Goal: Register for event/course

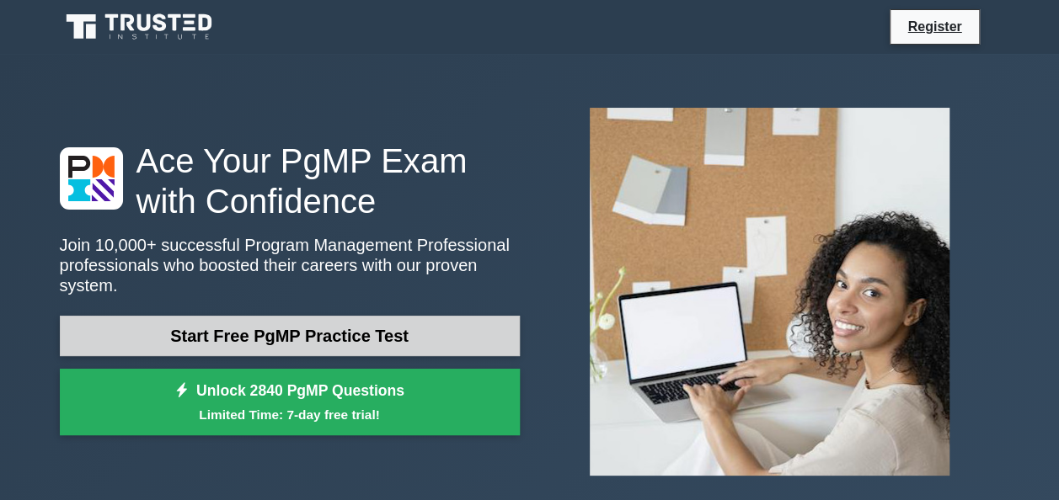
click at [293, 327] on link "Start Free PgMP Practice Test" at bounding box center [290, 336] width 460 height 40
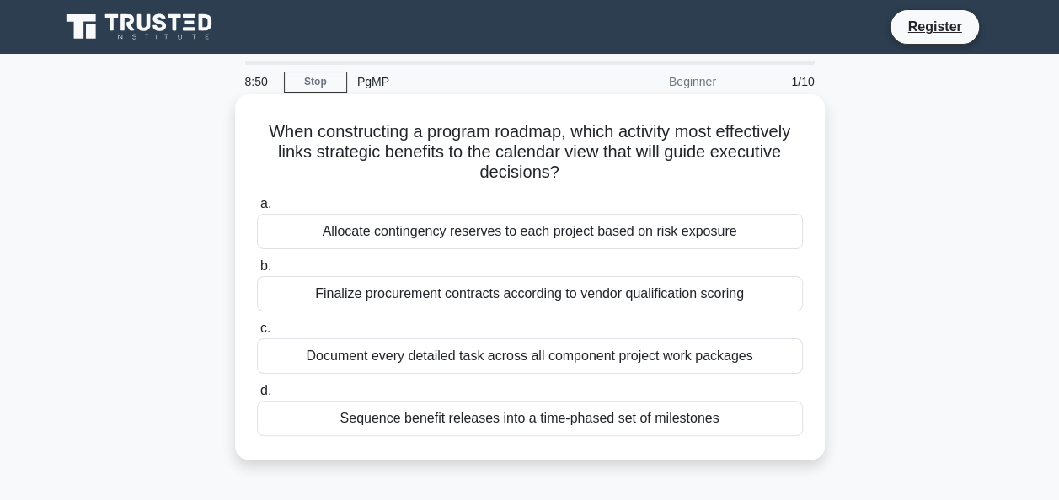
click at [473, 350] on div "Document every detailed task across all component project work packages" at bounding box center [530, 356] width 546 height 35
click at [257, 334] on input "c. Document every detailed task across all component project work packages" at bounding box center [257, 329] width 0 height 11
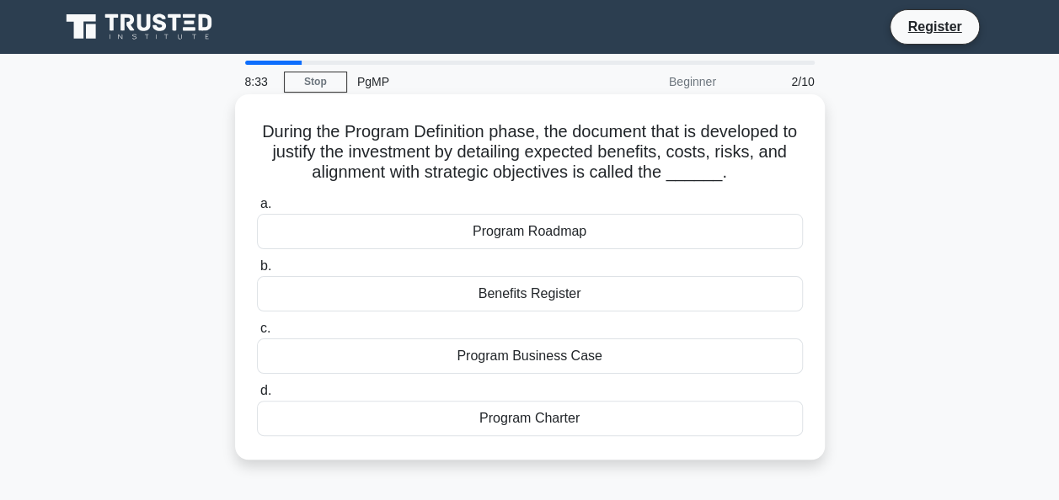
click at [564, 360] on div "Program Business Case" at bounding box center [530, 356] width 546 height 35
click at [257, 334] on input "c. Program Business Case" at bounding box center [257, 329] width 0 height 11
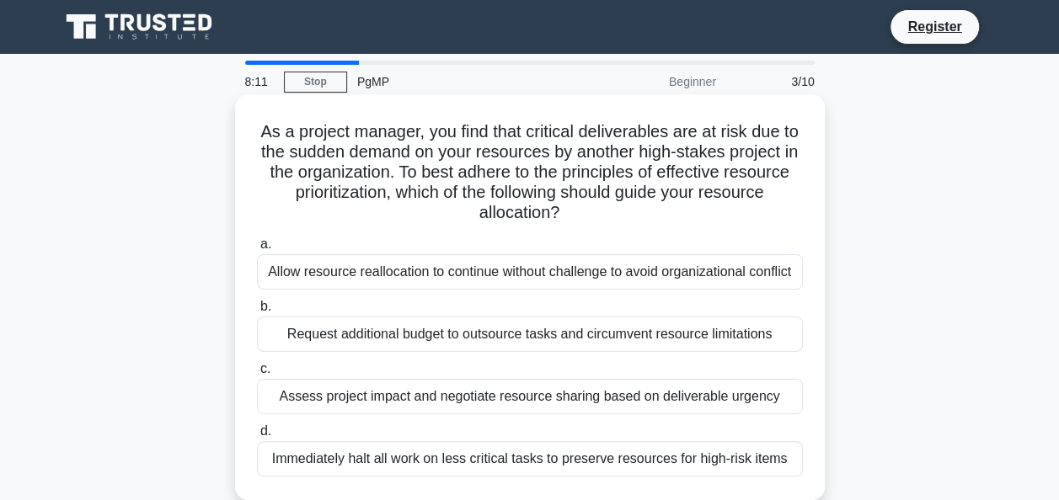
scroll to position [84, 0]
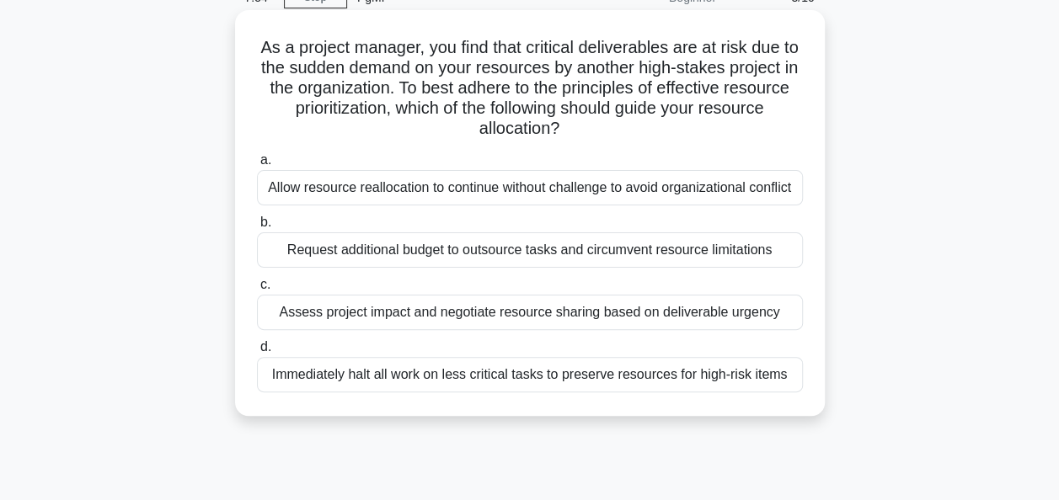
click at [594, 316] on div "Assess project impact and negotiate resource sharing based on deliverable urgen…" at bounding box center [530, 312] width 546 height 35
click at [257, 291] on input "c. Assess project impact and negotiate resource sharing based on deliverable ur…" at bounding box center [257, 285] width 0 height 11
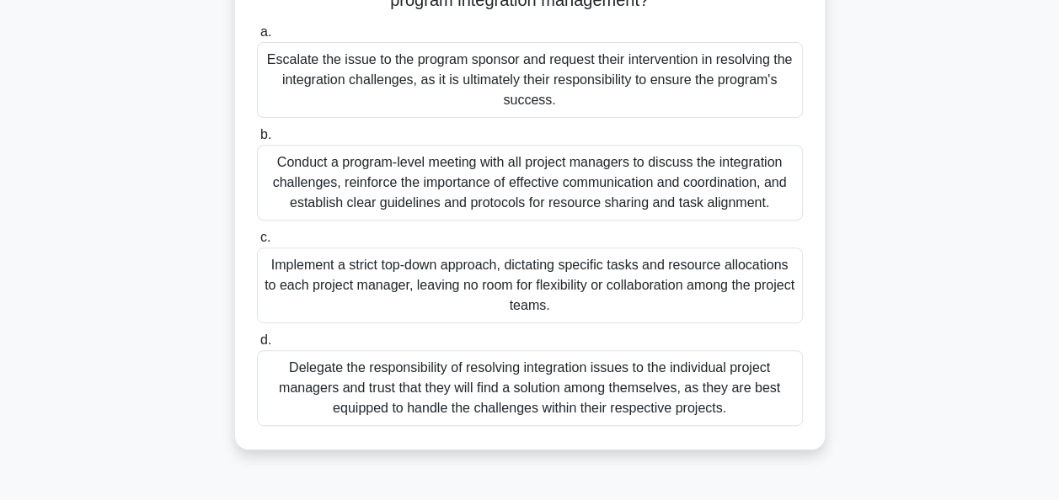
scroll to position [168, 0]
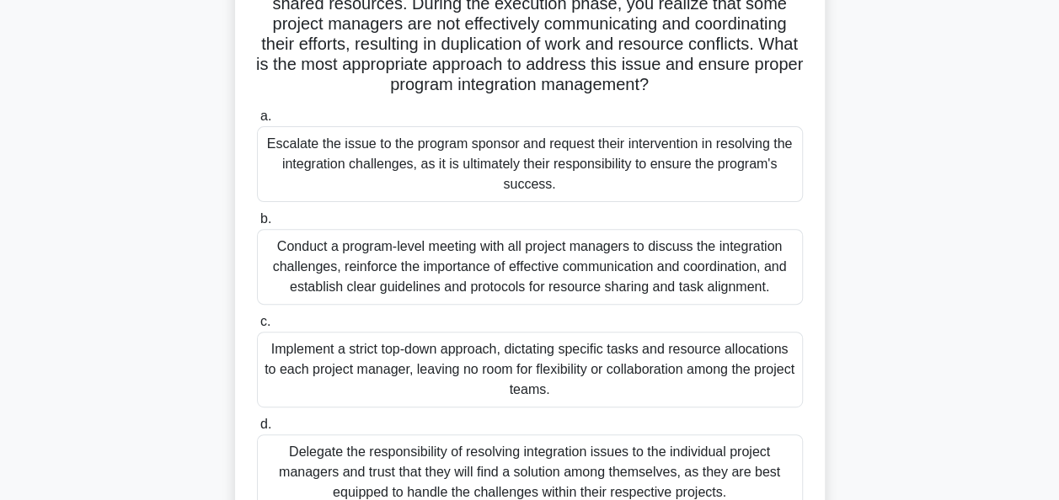
click at [538, 256] on div "Conduct a program-level meeting with all project managers to discuss the integr…" at bounding box center [530, 267] width 546 height 76
click at [257, 225] on input "b. Conduct a program-level meeting with all project managers to discuss the int…" at bounding box center [257, 219] width 0 height 11
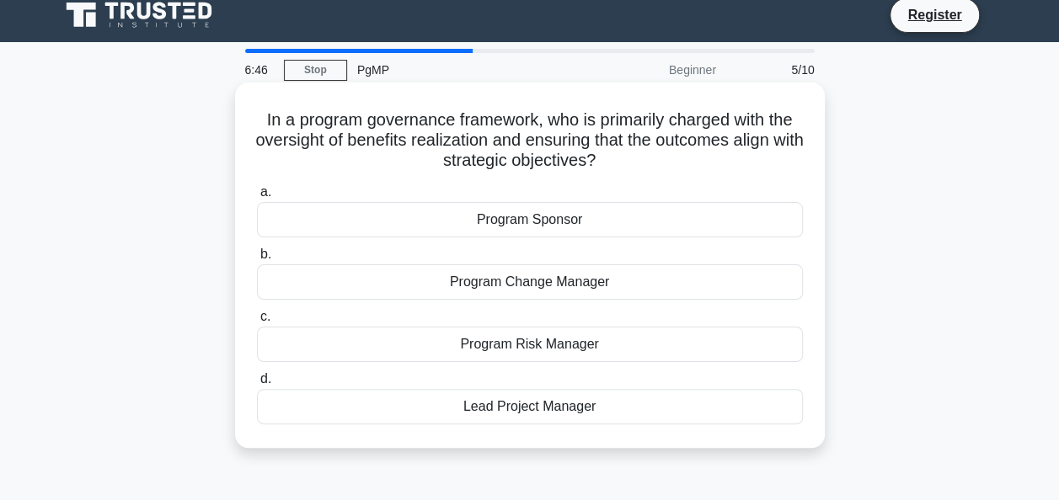
scroll to position [0, 0]
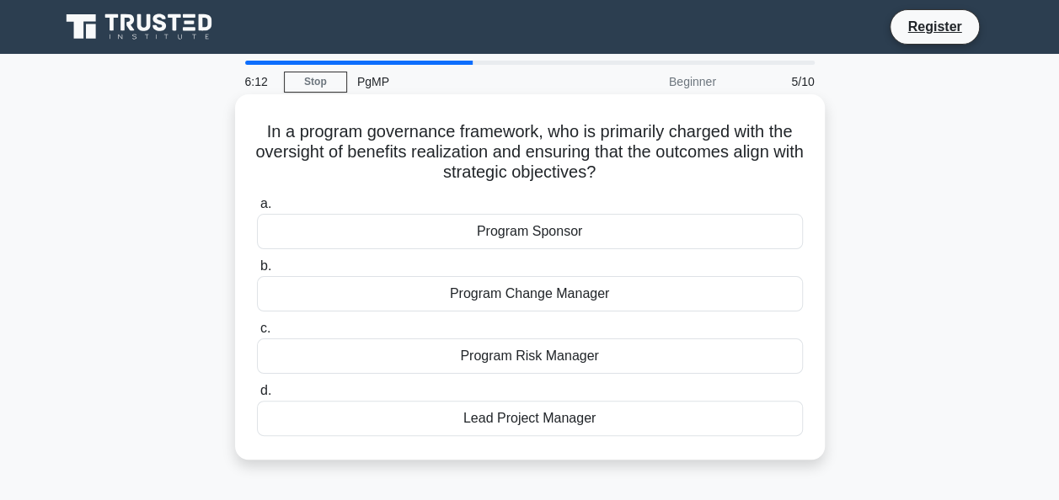
click at [540, 234] on div "Program Sponsor" at bounding box center [530, 231] width 546 height 35
click at [257, 210] on input "a. Program Sponsor" at bounding box center [257, 204] width 0 height 11
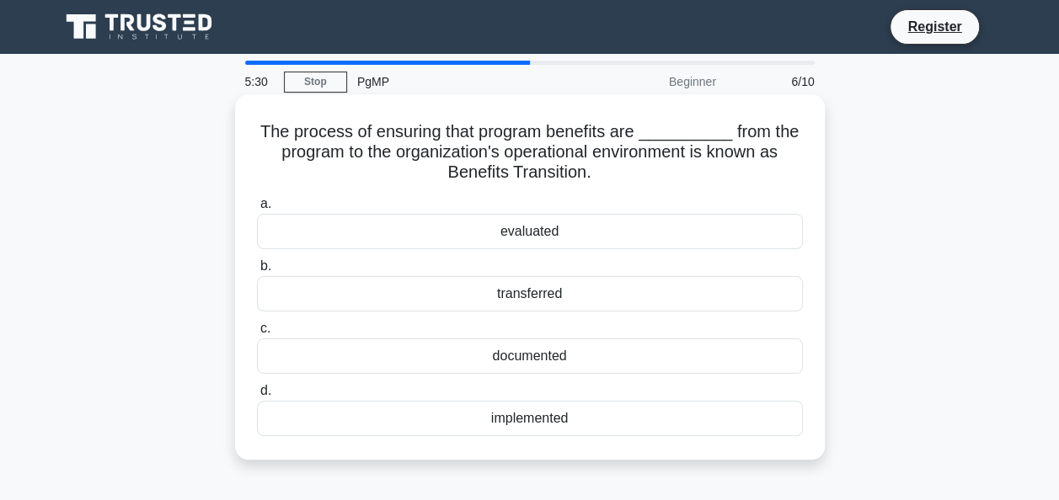
click at [534, 294] on div "transferred" at bounding box center [530, 293] width 546 height 35
click at [257, 272] on input "b. transferred" at bounding box center [257, 266] width 0 height 11
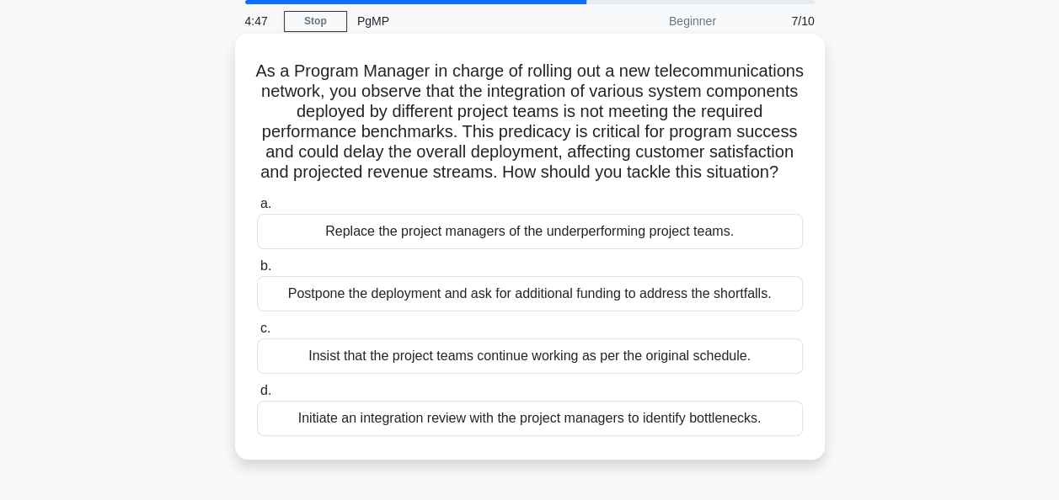
scroll to position [84, 0]
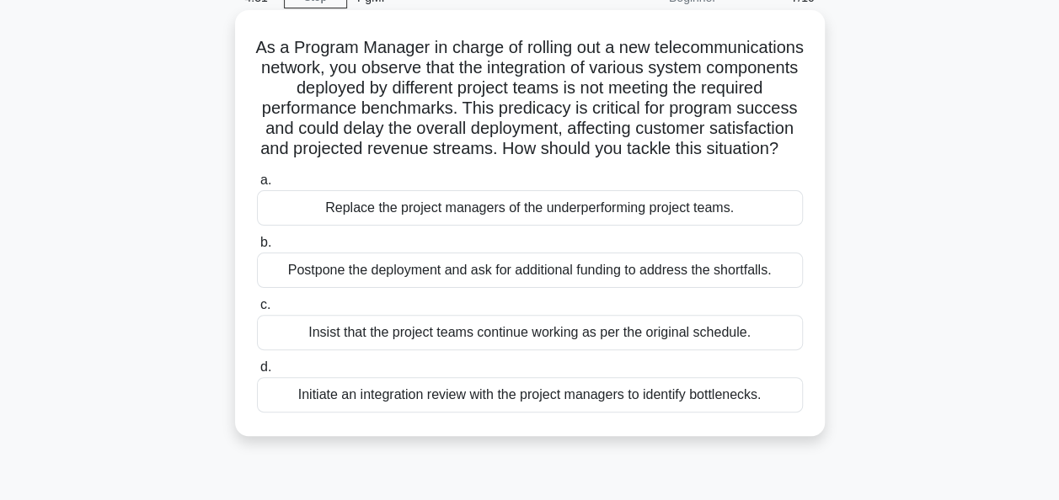
click at [578, 413] on div "Initiate an integration review with the project managers to identify bottleneck…" at bounding box center [530, 394] width 546 height 35
click at [257, 373] on input "d. Initiate an integration review with the project managers to identify bottlen…" at bounding box center [257, 367] width 0 height 11
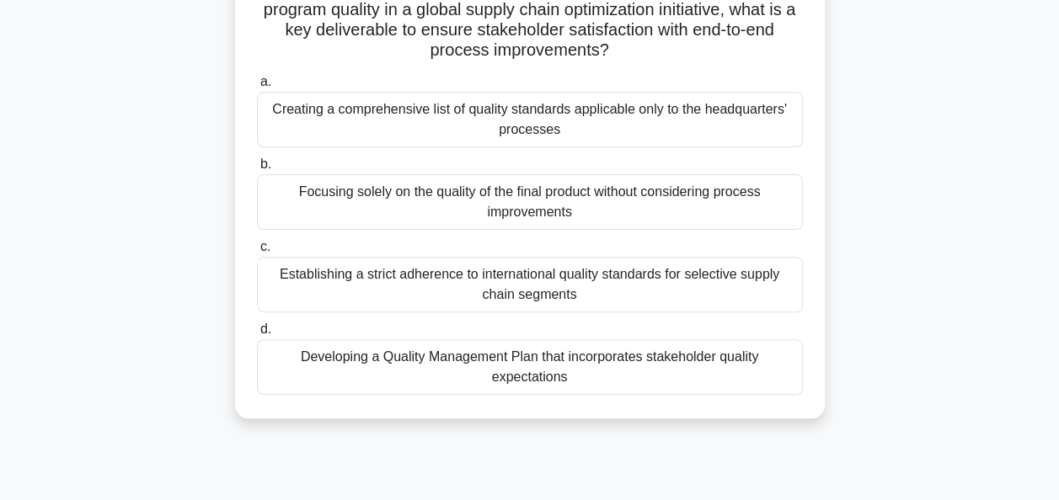
scroll to position [168, 0]
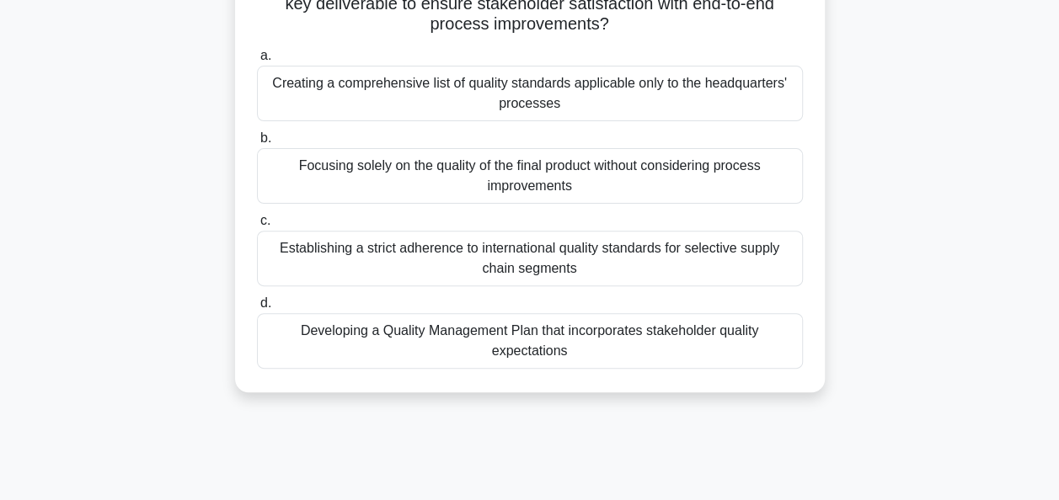
click at [546, 334] on div "Developing a Quality Management Plan that incorporates stakeholder quality expe…" at bounding box center [530, 341] width 546 height 56
click at [257, 309] on input "d. Developing a Quality Management Plan that incorporates stakeholder quality e…" at bounding box center [257, 303] width 0 height 11
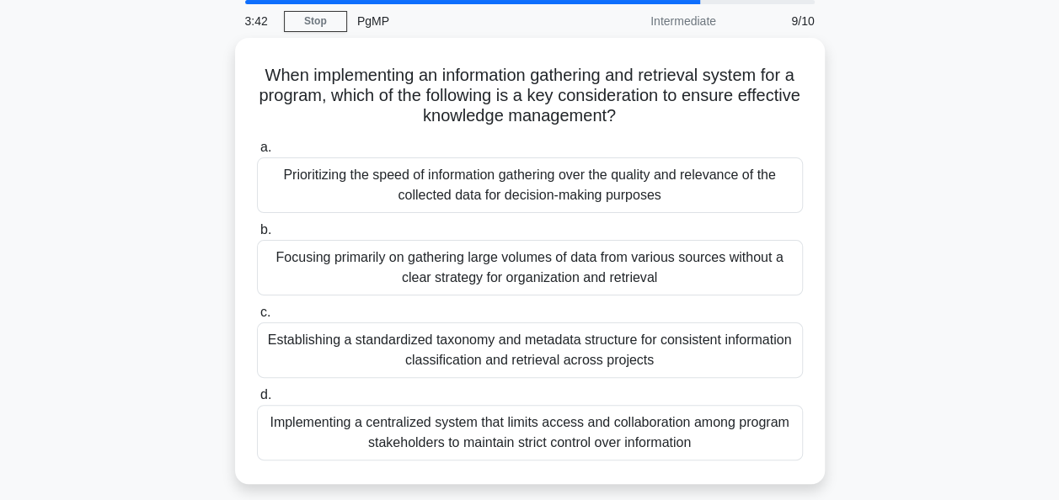
scroll to position [84, 0]
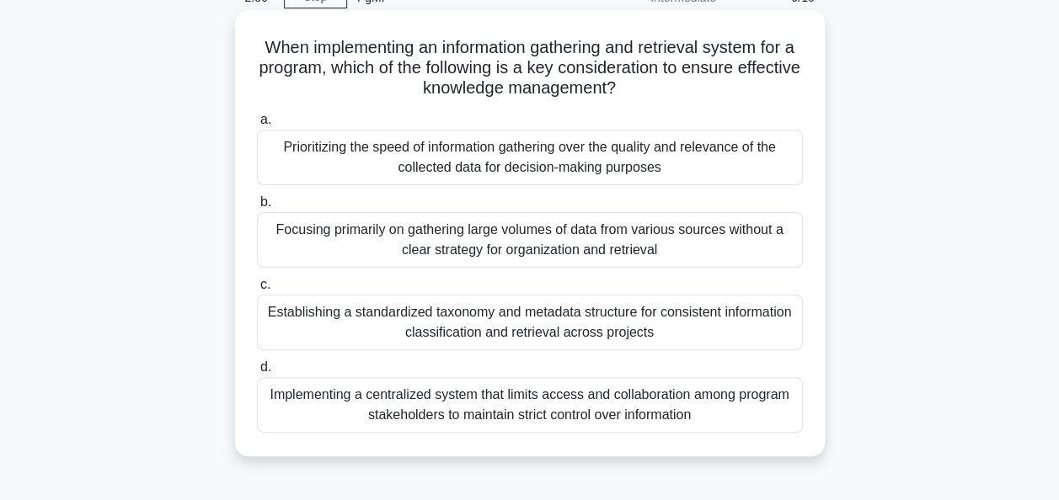
click at [585, 326] on div "Establishing a standardized taxonomy and metadata structure for consistent info…" at bounding box center [530, 323] width 546 height 56
click at [257, 291] on input "c. Establishing a standardized taxonomy and metadata structure for consistent i…" at bounding box center [257, 285] width 0 height 11
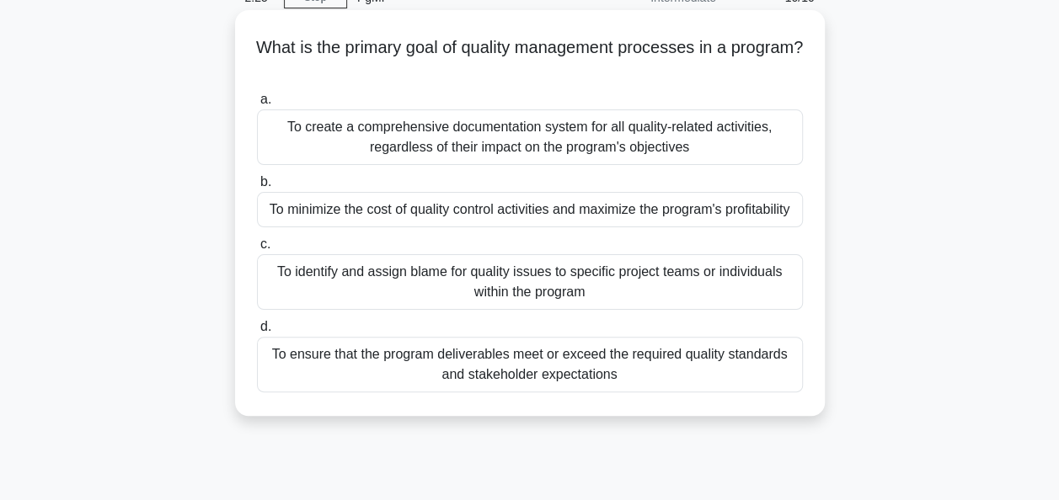
click at [557, 367] on div "To ensure that the program deliverables meet or exceed the required quality sta…" at bounding box center [530, 365] width 546 height 56
click at [257, 333] on input "d. To ensure that the program deliverables meet or exceed the required quality …" at bounding box center [257, 327] width 0 height 11
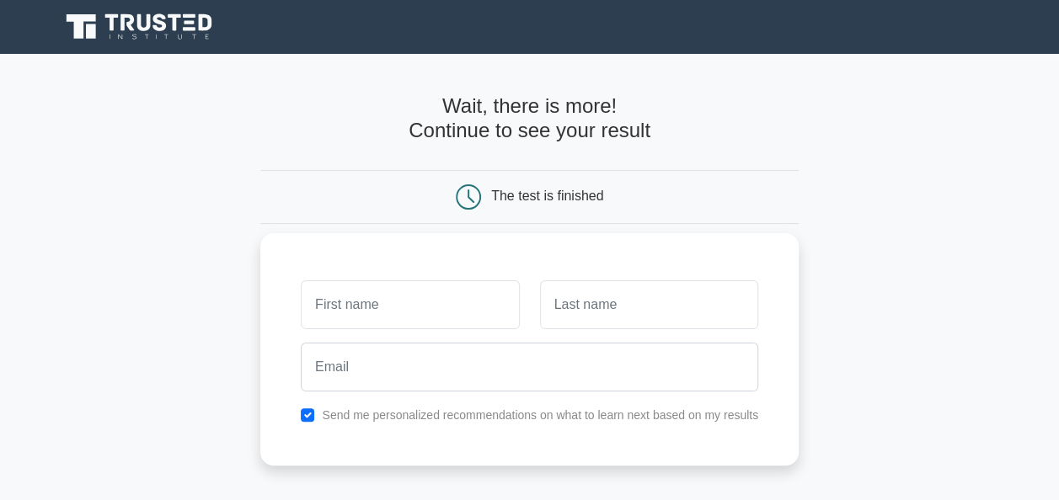
click at [438, 306] on input "text" at bounding box center [410, 305] width 218 height 49
type input "Peter"
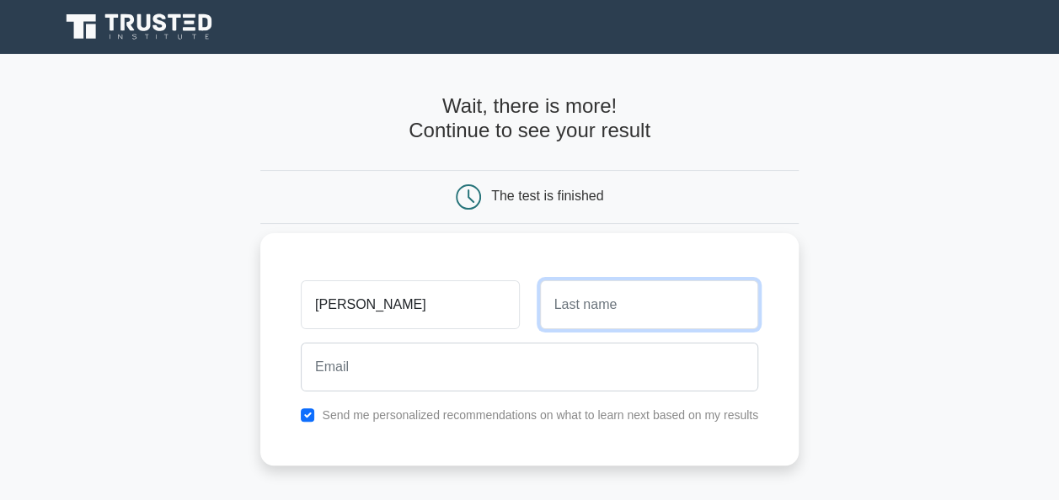
type input "[PERSON_NAME] PMP®"
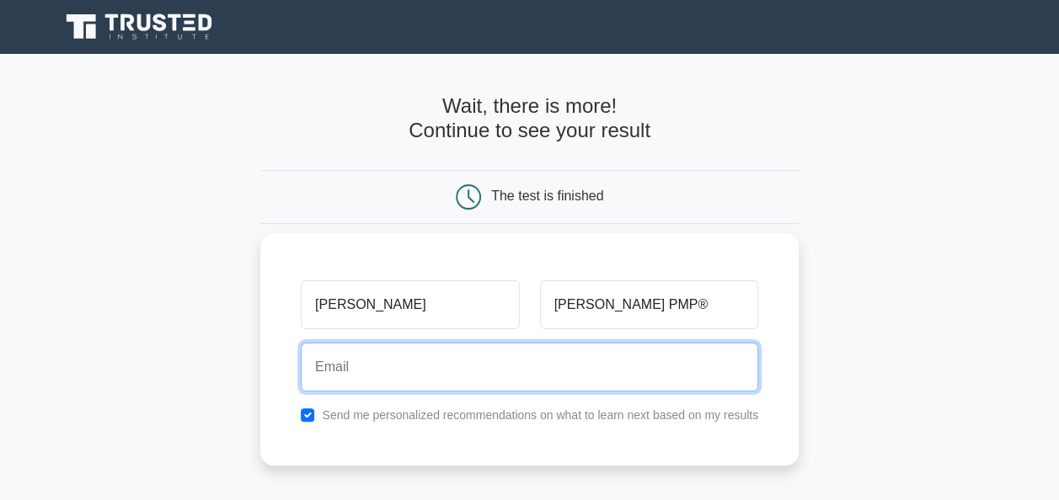
type input "[EMAIL_ADDRESS][DOMAIN_NAME]"
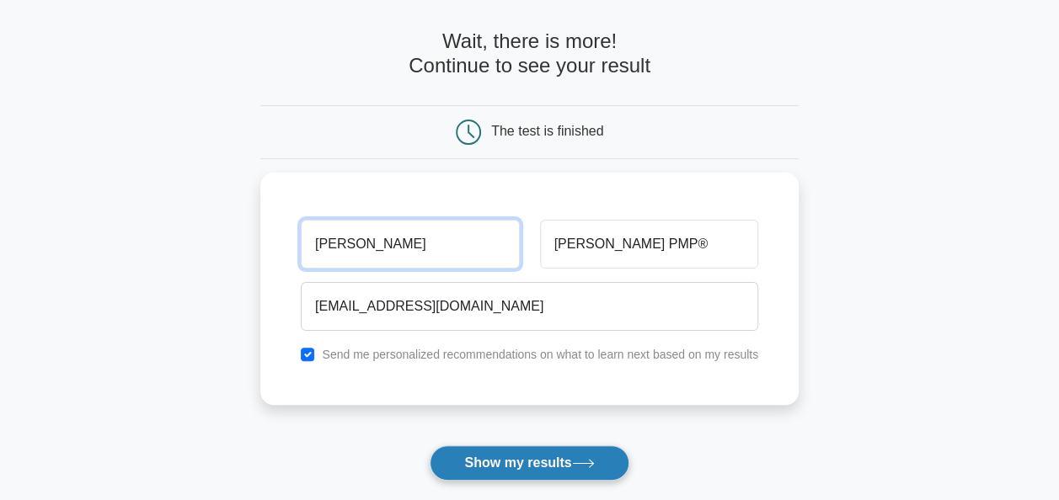
scroll to position [168, 0]
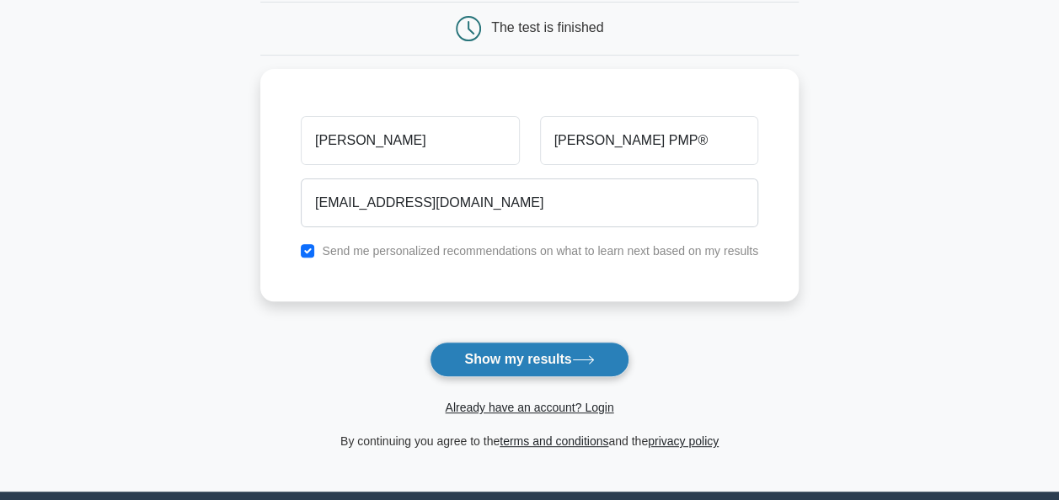
click at [521, 362] on button "Show my results" at bounding box center [529, 359] width 199 height 35
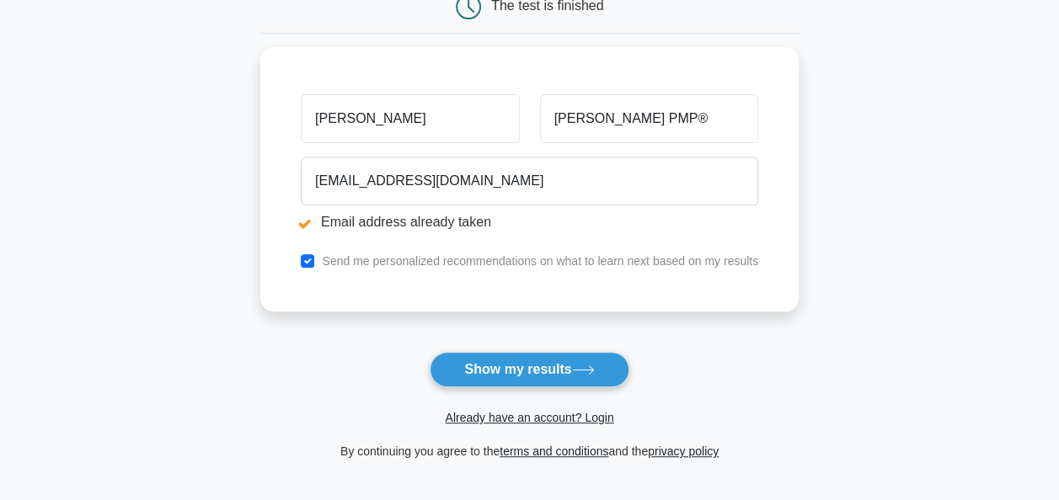
scroll to position [337, 0]
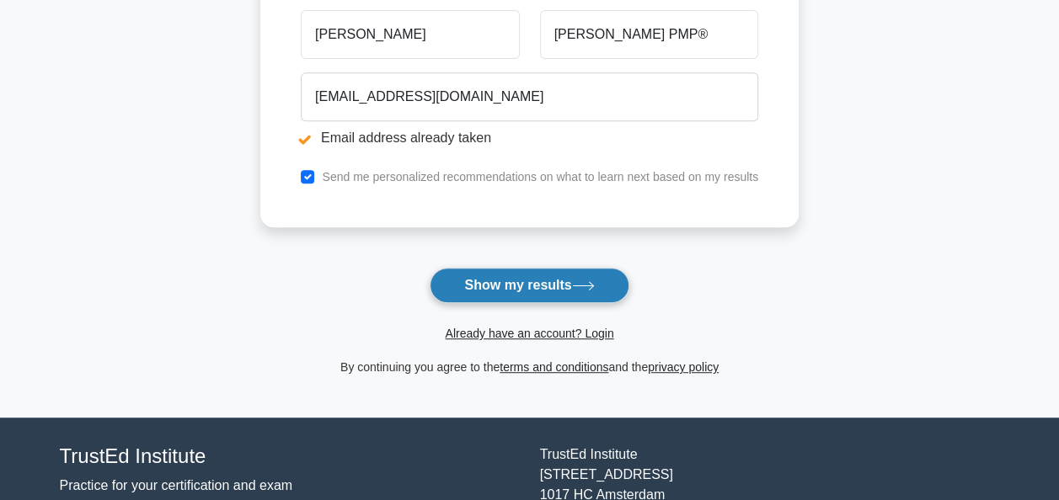
click at [512, 283] on button "Show my results" at bounding box center [529, 285] width 199 height 35
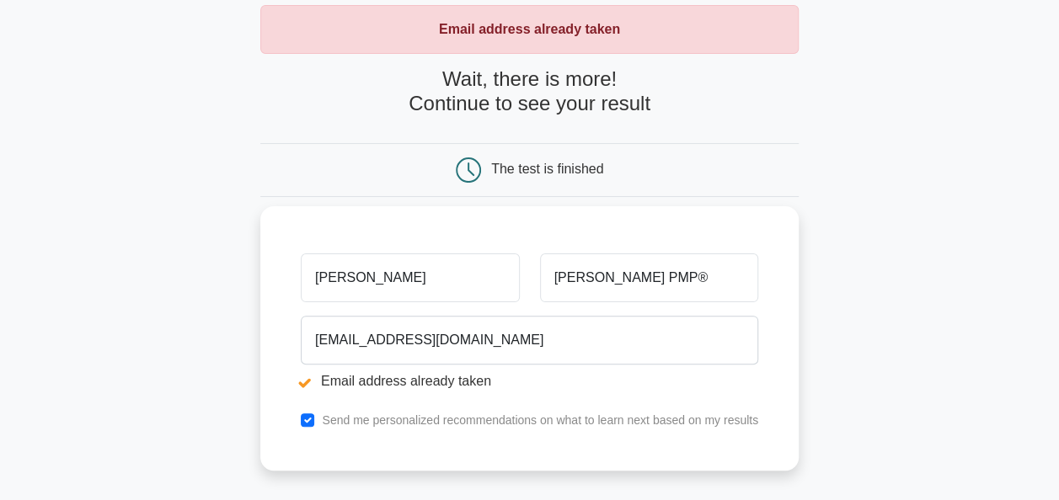
scroll to position [168, 0]
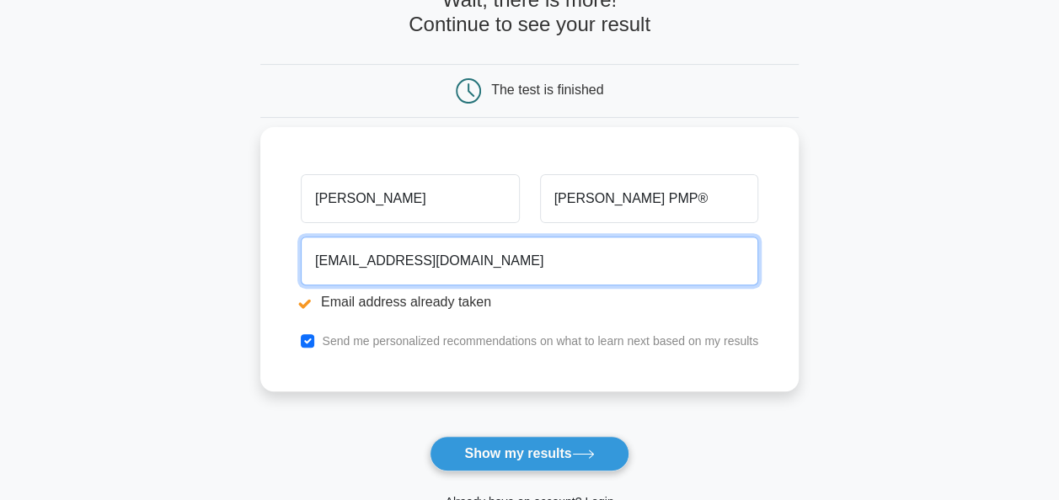
click at [495, 275] on input "p2koroma1984@gmail.com" at bounding box center [529, 261] width 457 height 49
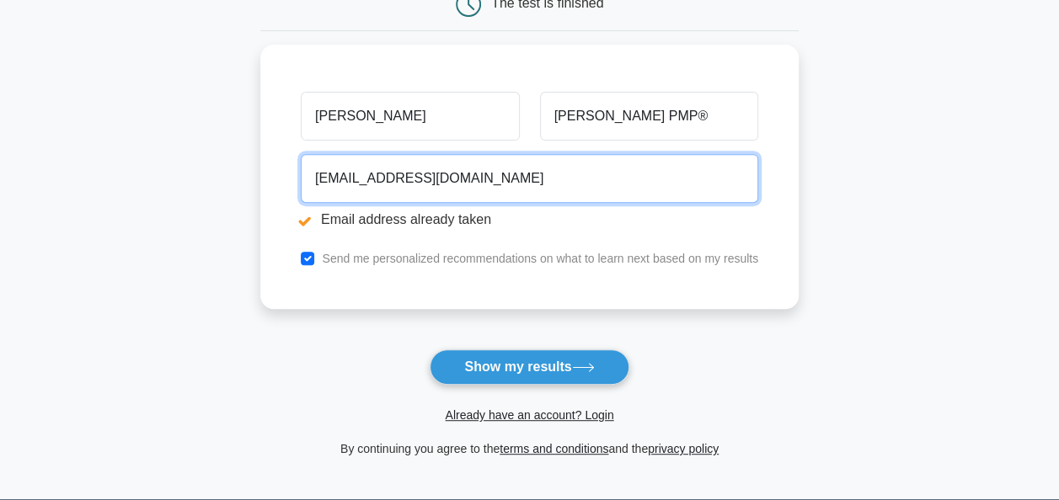
scroll to position [337, 0]
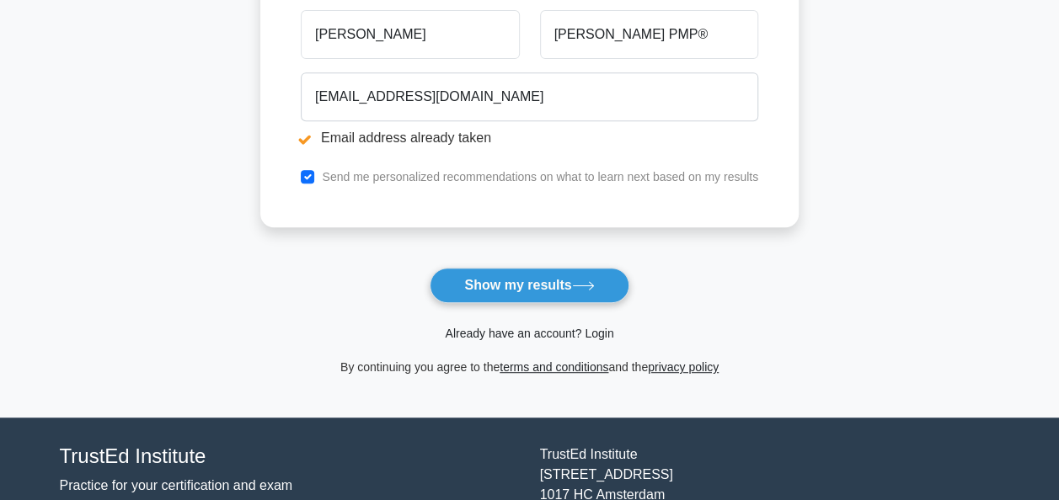
click at [547, 330] on link "Already have an account? Login" at bounding box center [529, 333] width 168 height 13
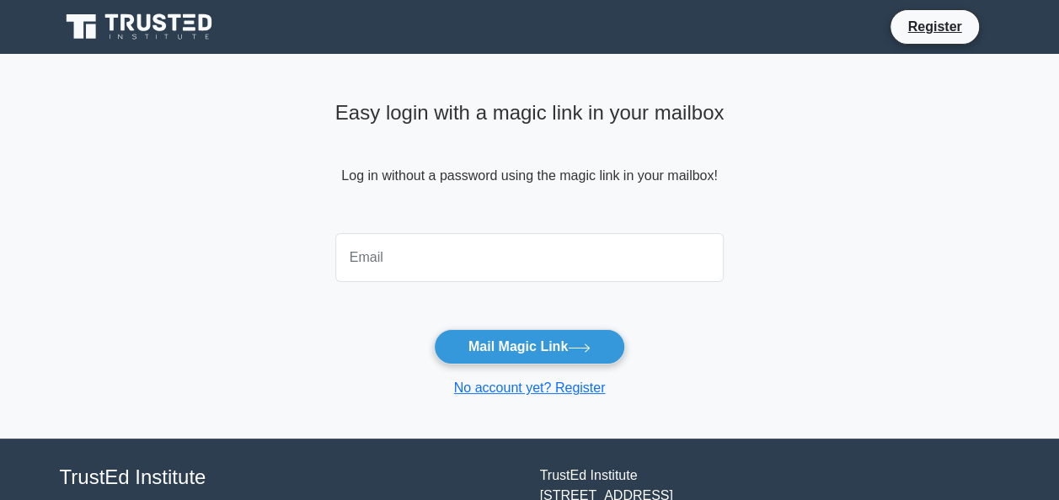
click at [450, 265] on input "email" at bounding box center [529, 257] width 389 height 49
type input "p2koroma1984@gmail.com"
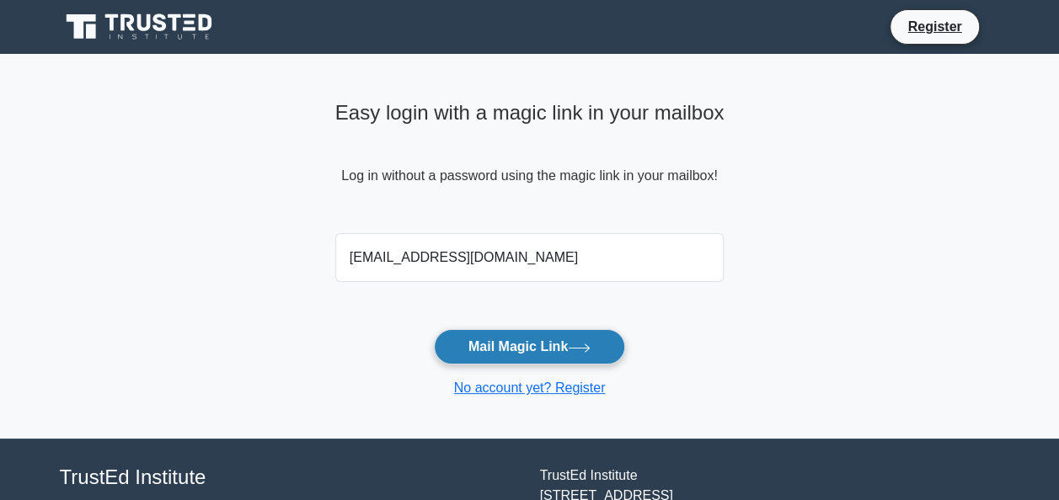
click at [488, 344] on button "Mail Magic Link" at bounding box center [529, 346] width 191 height 35
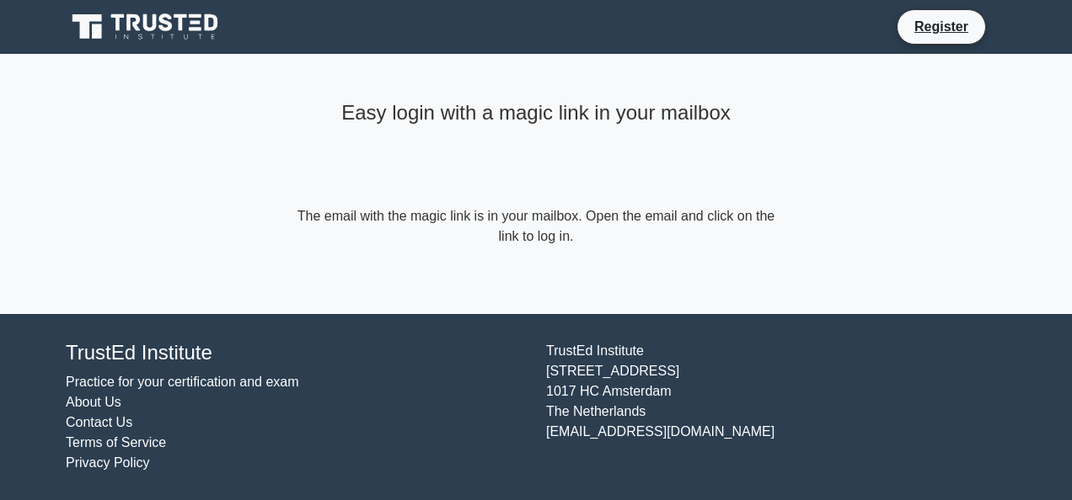
click at [537, 236] on form "The email with the magic link is in your mailbox. Open the email and click on t…" at bounding box center [535, 226] width 485 height 40
click at [568, 239] on form "The email with the magic link is in your mailbox. Open the email and click on t…" at bounding box center [535, 226] width 485 height 40
click at [945, 29] on link "Register" at bounding box center [941, 26] width 74 height 21
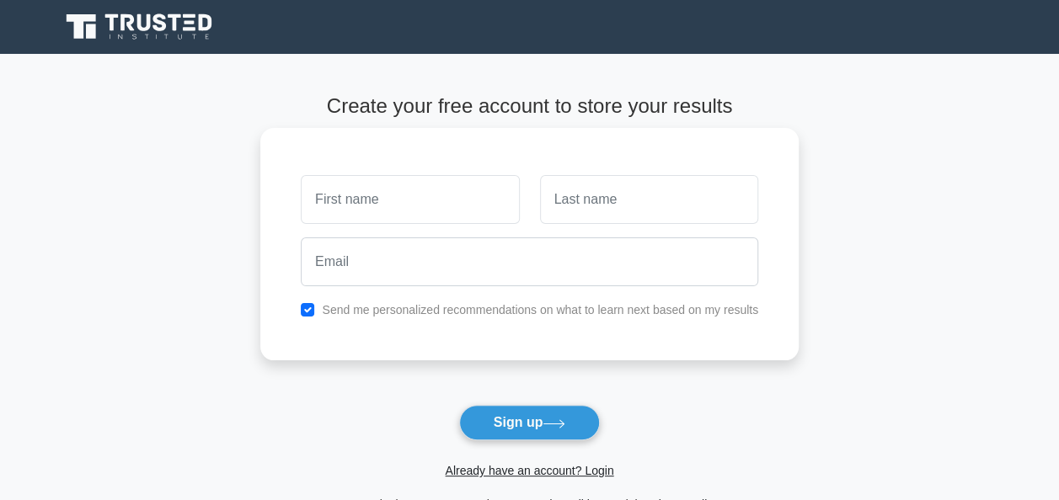
scroll to position [84, 0]
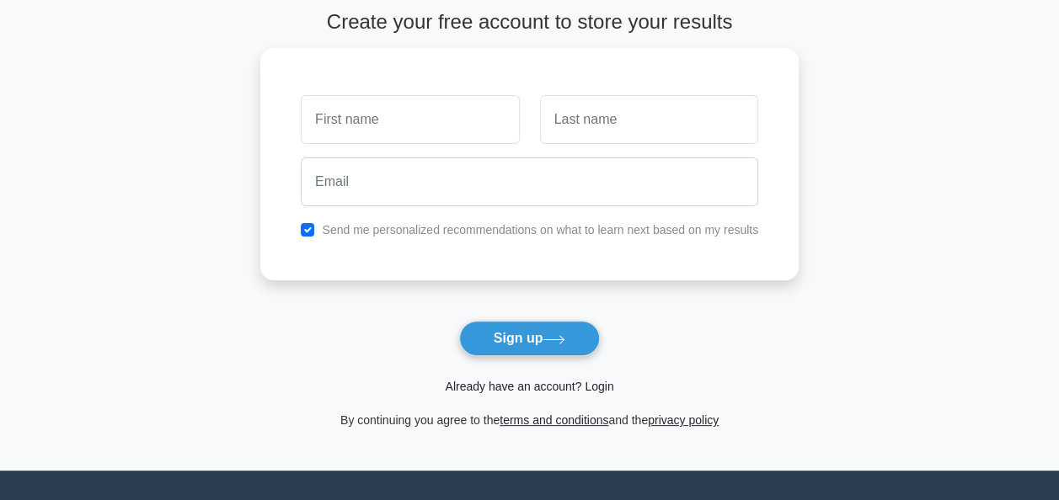
click at [536, 388] on link "Already have an account? Login" at bounding box center [529, 386] width 168 height 13
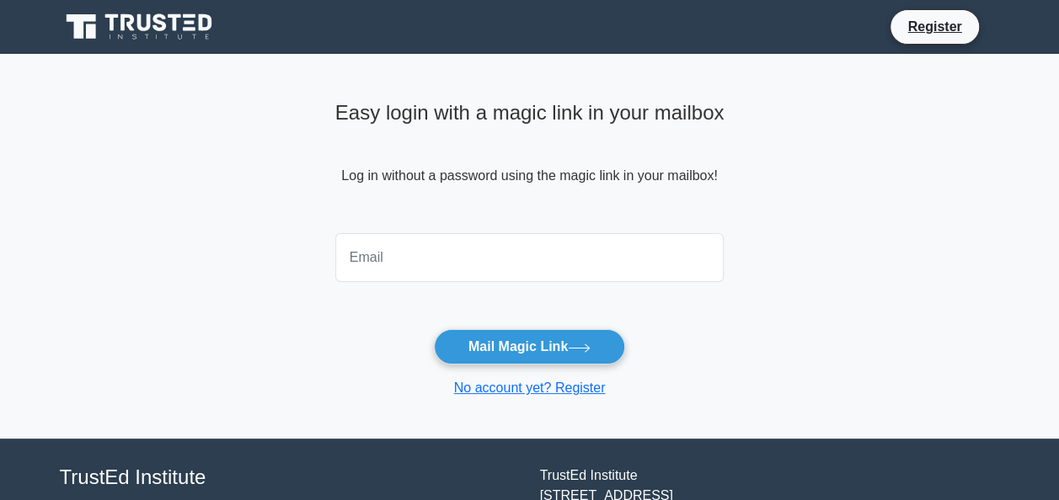
click at [410, 270] on input "email" at bounding box center [529, 257] width 389 height 49
type input "[EMAIL_ADDRESS][DOMAIN_NAME]"
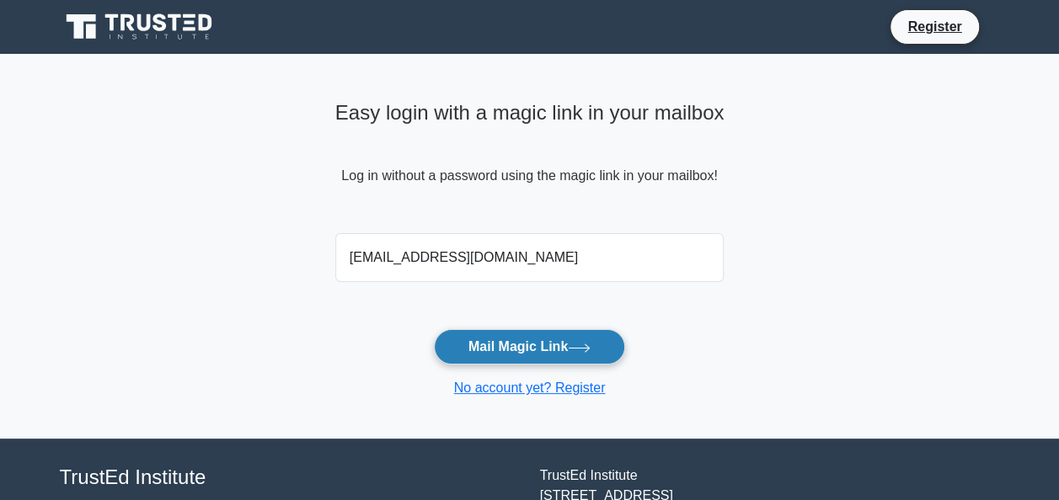
click at [524, 345] on button "Mail Magic Link" at bounding box center [529, 346] width 191 height 35
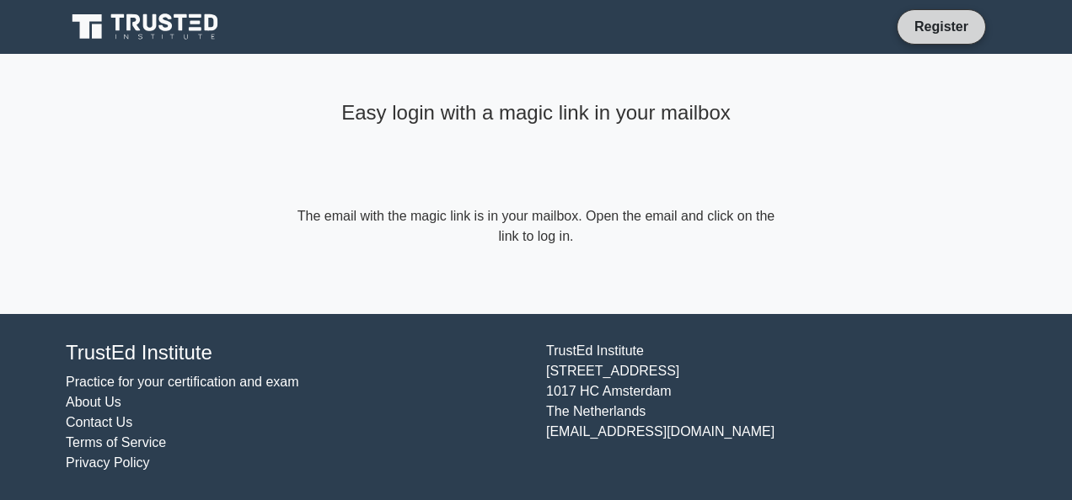
click at [957, 31] on link "Register" at bounding box center [941, 26] width 74 height 21
